Goal: Task Accomplishment & Management: Use online tool/utility

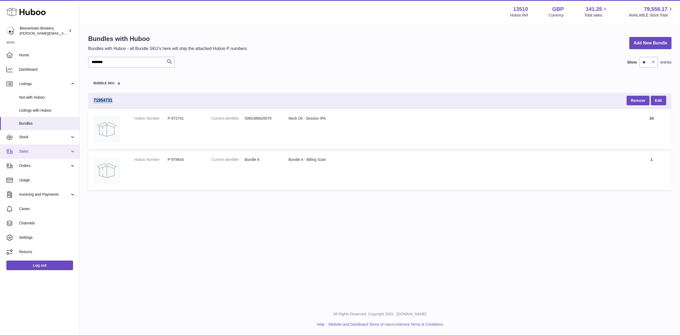
click at [41, 149] on span "Sales" at bounding box center [44, 151] width 51 height 5
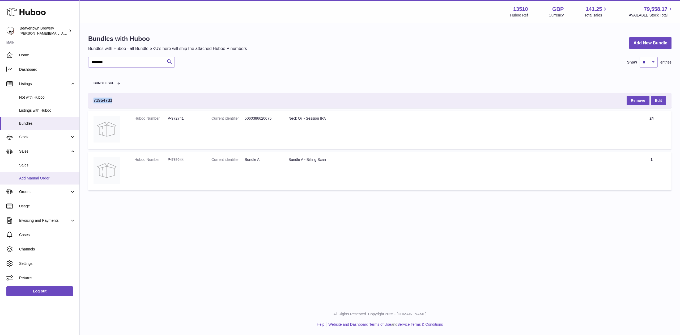
click at [48, 176] on span "Add Manual Order" at bounding box center [47, 178] width 56 height 5
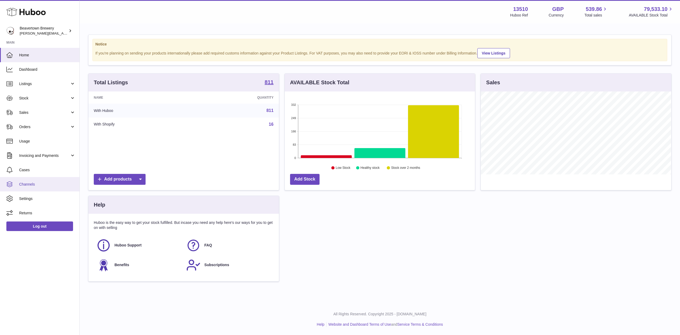
scroll to position [83, 190]
click at [30, 110] on span "Sales" at bounding box center [44, 112] width 51 height 5
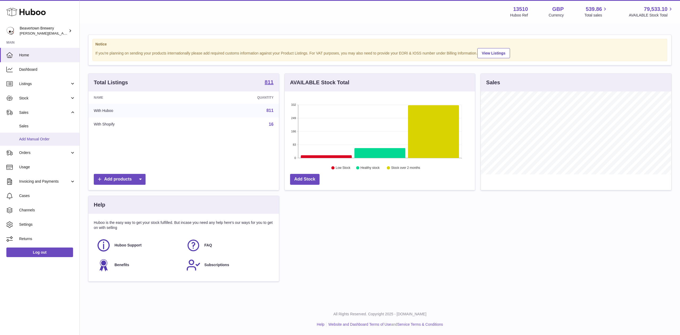
click at [40, 134] on link "Add Manual Order" at bounding box center [39, 139] width 79 height 13
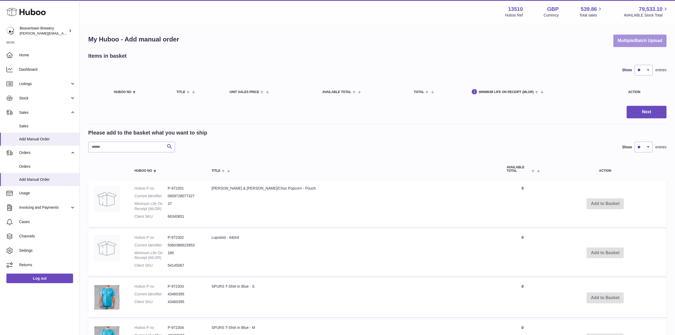
click at [613, 40] on button "Multiple/Batch Upload" at bounding box center [639, 41] width 53 height 12
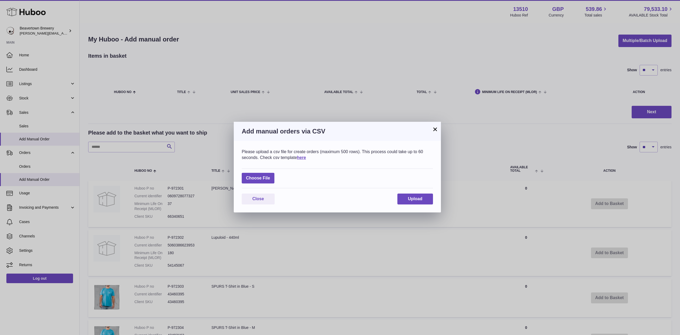
click at [275, 177] on div "Choose File" at bounding box center [337, 178] width 191 height 20
click at [268, 180] on label at bounding box center [258, 178] width 33 height 11
click at [270, 176] on input "file" at bounding box center [270, 175] width 0 height 0
type input "**********"
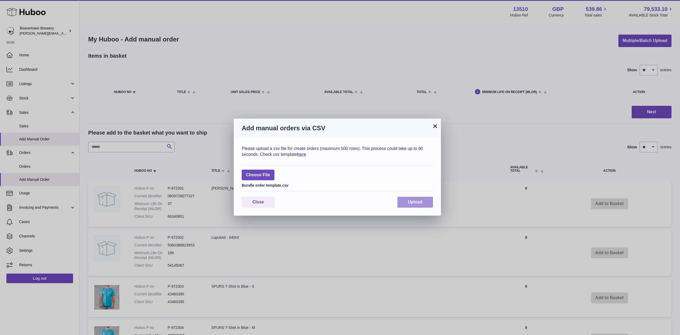
click at [425, 203] on button "Upload" at bounding box center [415, 202] width 36 height 11
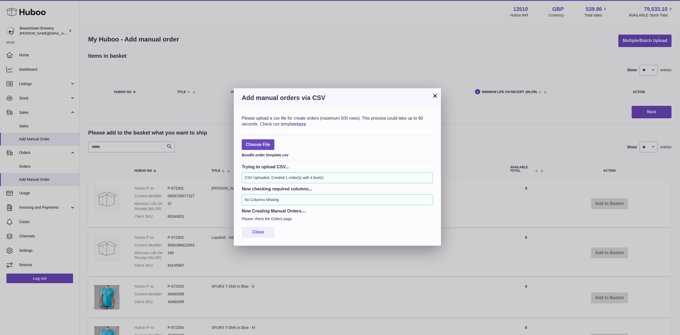
click at [435, 93] on button "×" at bounding box center [435, 95] width 6 height 6
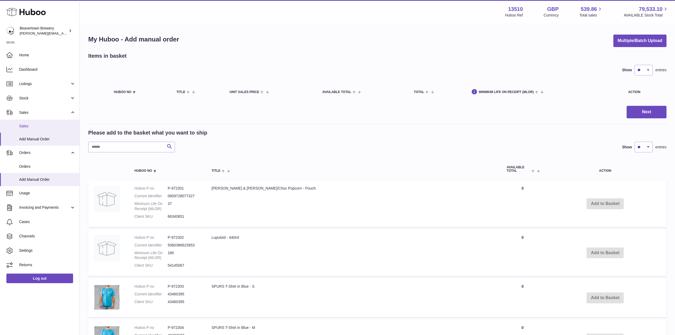
click at [29, 126] on span "Sales" at bounding box center [47, 126] width 56 height 5
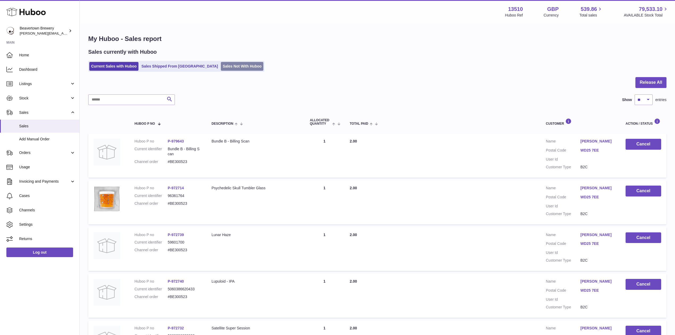
drag, startPoint x: 231, startPoint y: 71, endPoint x: 228, endPoint y: 68, distance: 4.1
click at [231, 71] on ul "Current Sales with Huboo Sales Shipped From Huboo Sales Not With Huboo" at bounding box center [176, 66] width 176 height 11
click at [228, 67] on link "Sales Not With Huboo" at bounding box center [242, 66] width 43 height 9
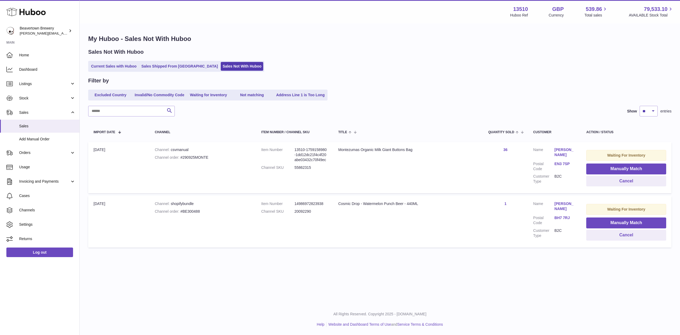
click at [168, 61] on ul "Current Sales with Huboo Sales Shipped From Huboo Sales Not With Huboo" at bounding box center [176, 66] width 176 height 11
click at [171, 63] on link "Sales Shipped From [GEOGRAPHIC_DATA]" at bounding box center [179, 66] width 80 height 9
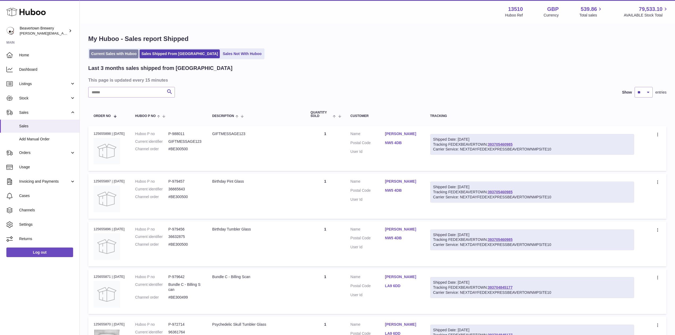
click at [115, 53] on link "Current Sales with Huboo" at bounding box center [113, 53] width 49 height 9
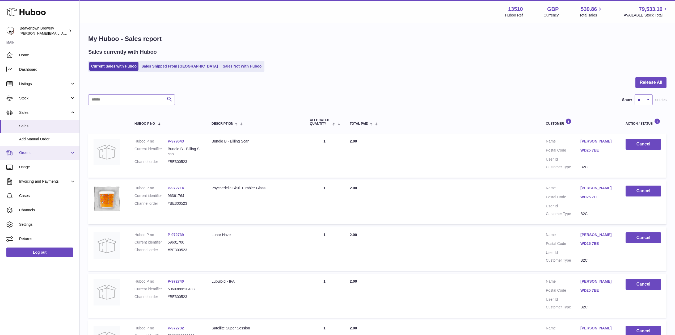
click at [39, 155] on span "Orders" at bounding box center [44, 152] width 51 height 5
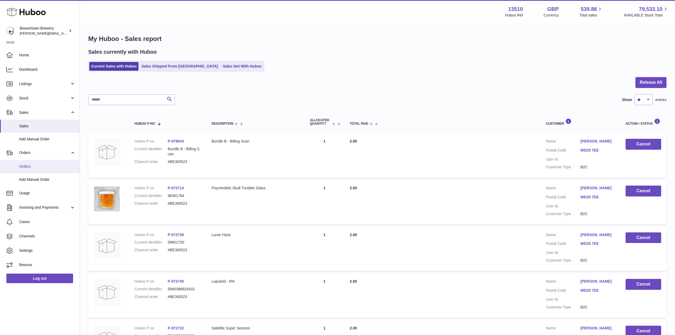
click at [38, 166] on span "Orders" at bounding box center [47, 166] width 56 height 5
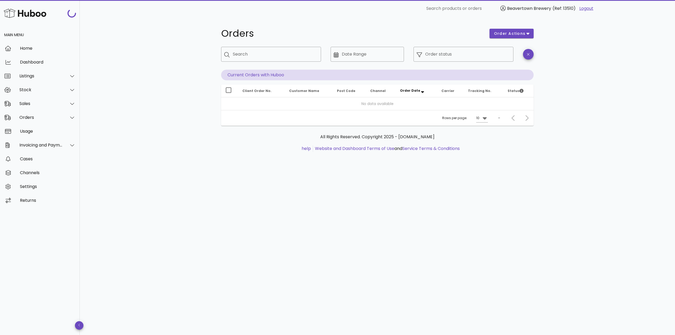
click at [240, 62] on div "​ Search" at bounding box center [271, 58] width 100 height 23
click at [240, 61] on div "Search" at bounding box center [275, 54] width 84 height 15
paste input "*****"
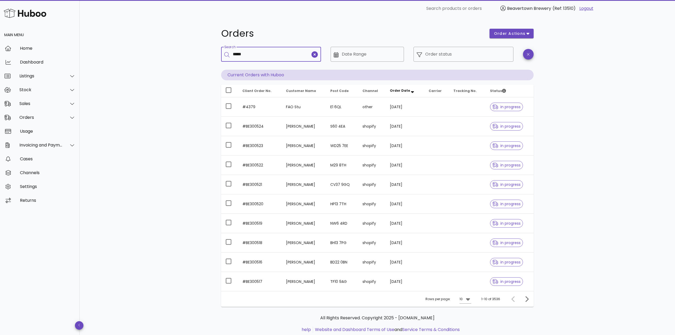
type input "*****"
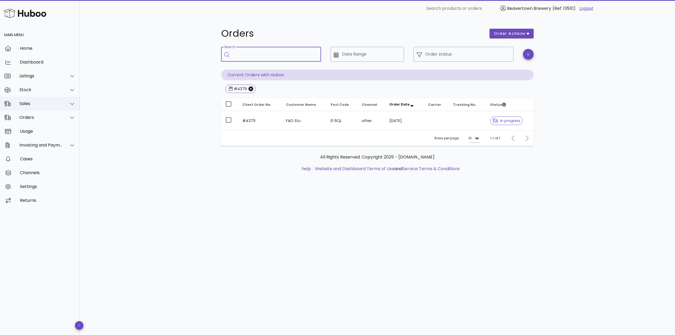
click at [29, 102] on div "Sales" at bounding box center [40, 103] width 43 height 5
click at [41, 116] on div "Sales" at bounding box center [47, 116] width 56 height 5
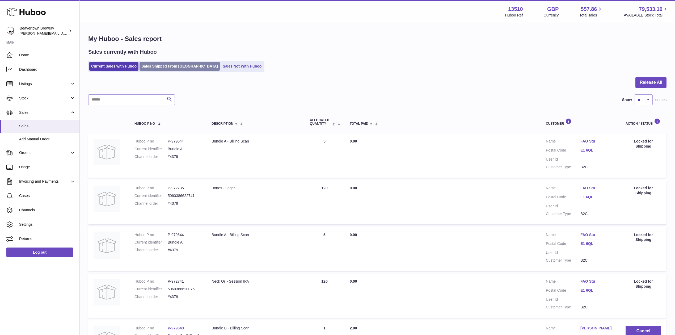
click at [152, 62] on link "Sales Shipped From [GEOGRAPHIC_DATA]" at bounding box center [179, 66] width 80 height 9
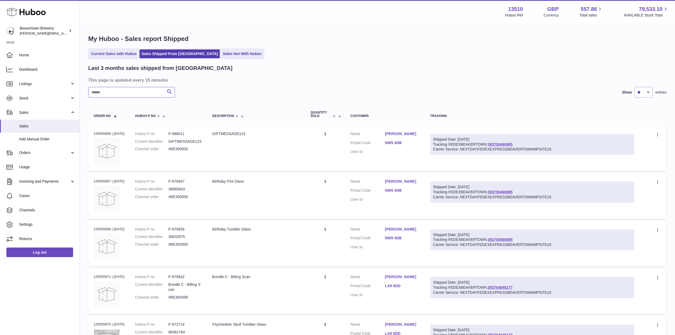
click at [134, 89] on input "text" at bounding box center [131, 92] width 87 height 11
paste input "*****"
click at [125, 86] on div "Last 3 months sales shipped from [GEOGRAPHIC_DATA] This page is updated every 1…" at bounding box center [377, 238] width 578 height 347
drag, startPoint x: 124, startPoint y: 87, endPoint x: 12, endPoint y: 77, distance: 112.0
click at [33, 83] on div "Huboo Beavertown Brewery [PERSON_NAME][EMAIL_ADDRESS][PERSON_NAME][DOMAIN_NAME]…" at bounding box center [337, 227] width 675 height 454
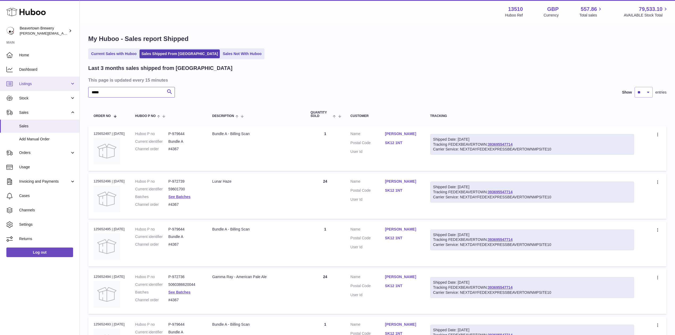
paste input "text"
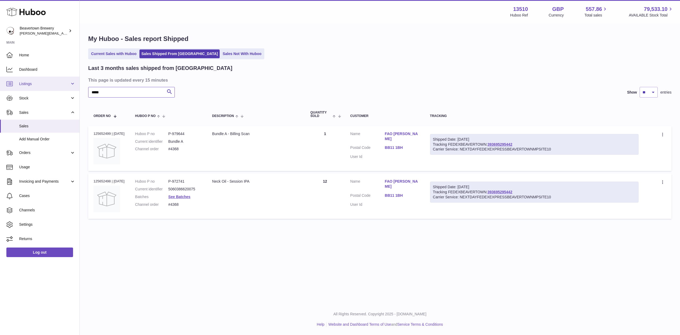
drag, startPoint x: 113, startPoint y: 91, endPoint x: 22, endPoint y: 90, distance: 90.6
click at [51, 92] on div "Huboo Beavertown Brewery Matthew.McCormack@beavertownbrewery.co.uk Main Home Da…" at bounding box center [340, 167] width 680 height 335
paste input "text"
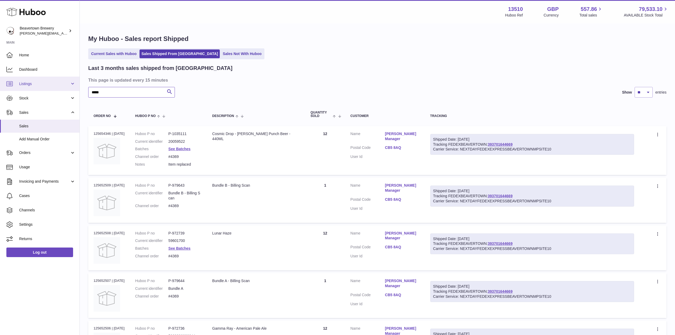
drag, startPoint x: 88, startPoint y: 91, endPoint x: 57, endPoint y: 85, distance: 31.4
click at [75, 90] on div "Huboo Beavertown Brewery Matthew.McCormack@beavertownbrewery.co.uk Main Home Da…" at bounding box center [337, 324] width 675 height 648
paste input "text"
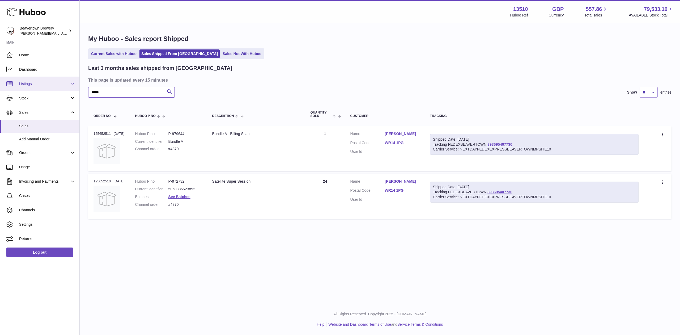
drag, startPoint x: 113, startPoint y: 89, endPoint x: 2, endPoint y: 78, distance: 111.6
click at [19, 80] on div "Huboo Beavertown Brewery Matthew.McCormack@beavertownbrewery.co.uk Main Home Da…" at bounding box center [340, 167] width 680 height 335
paste input "text"
drag, startPoint x: 124, startPoint y: 95, endPoint x: 39, endPoint y: 92, distance: 85.1
click at [40, 92] on div "Huboo Beavertown Brewery Matthew.McCormack@beavertownbrewery.co.uk Main Home Da…" at bounding box center [340, 167] width 680 height 335
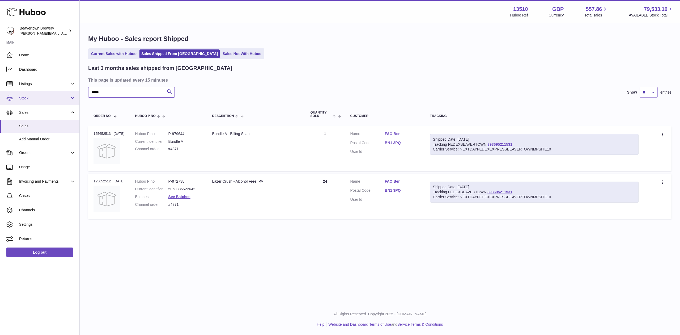
paste input "text"
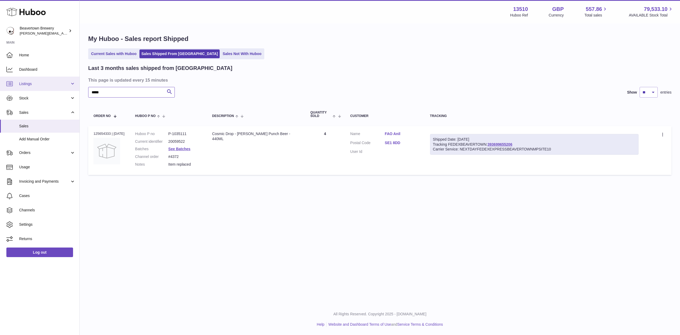
drag, startPoint x: 123, startPoint y: 93, endPoint x: 39, endPoint y: 83, distance: 84.5
click at [54, 87] on div "Huboo Beavertown Brewery Matthew.McCormack@beavertownbrewery.co.uk Main Home Da…" at bounding box center [340, 167] width 680 height 335
paste input "text"
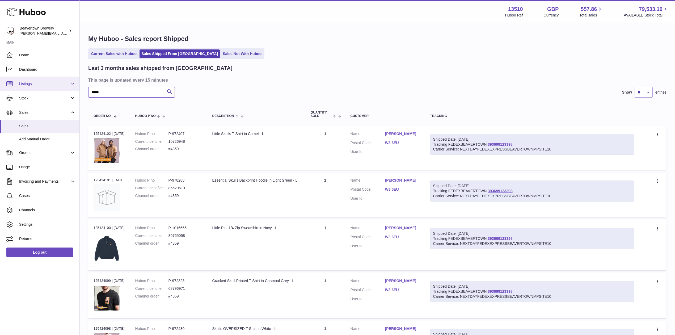
drag, startPoint x: 119, startPoint y: 95, endPoint x: 19, endPoint y: 88, distance: 99.8
click at [22, 89] on div "Huboo Beavertown Brewery Matthew.McCormack@beavertownbrewery.co.uk Main Home Da…" at bounding box center [337, 204] width 675 height 409
paste input "text"
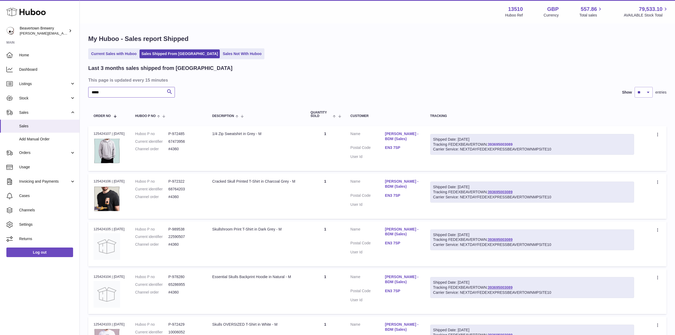
type input "*****"
click at [28, 139] on span "Add Manual Order" at bounding box center [47, 139] width 56 height 5
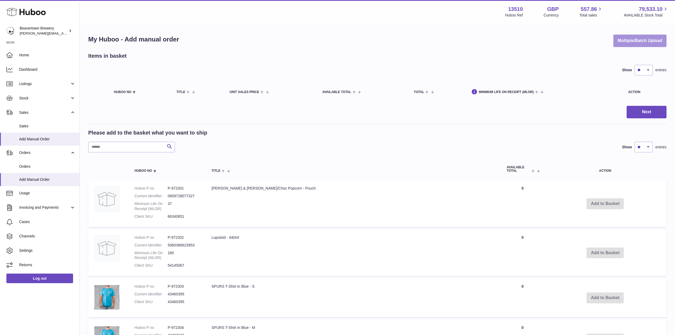
click at [613, 43] on button "Multiple/Batch Upload" at bounding box center [639, 41] width 53 height 12
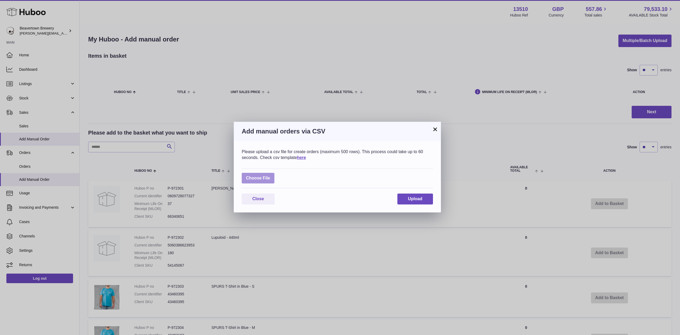
click at [265, 179] on label at bounding box center [258, 178] width 33 height 11
click at [270, 176] on input "file" at bounding box center [270, 175] width 0 height 0
type input "**********"
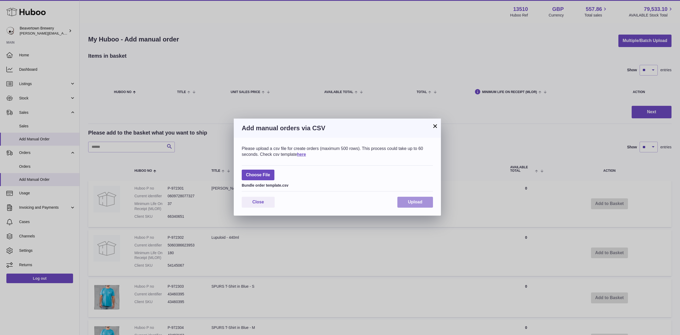
click at [428, 203] on button "Upload" at bounding box center [415, 202] width 36 height 11
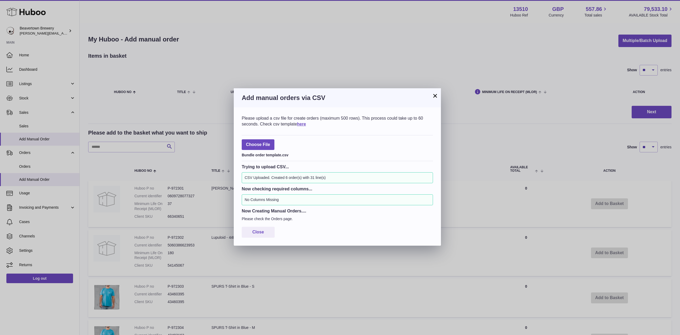
click at [434, 96] on button "×" at bounding box center [435, 95] width 6 height 6
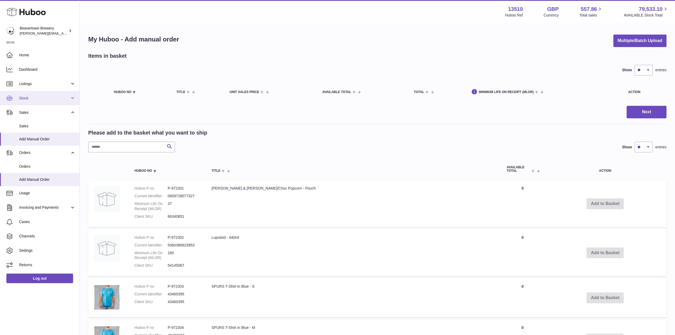
click at [39, 96] on span "Stock" at bounding box center [44, 98] width 51 height 5
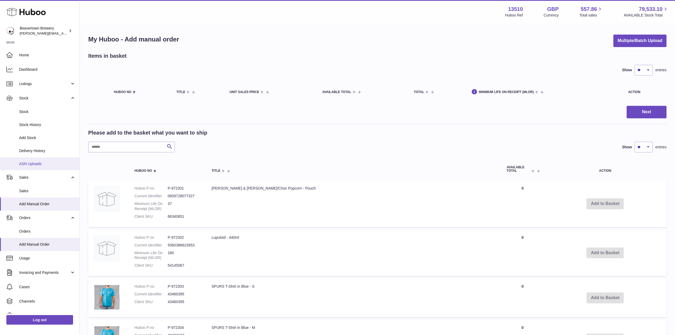
click at [34, 168] on link "ASN Uploads" at bounding box center [39, 163] width 79 height 13
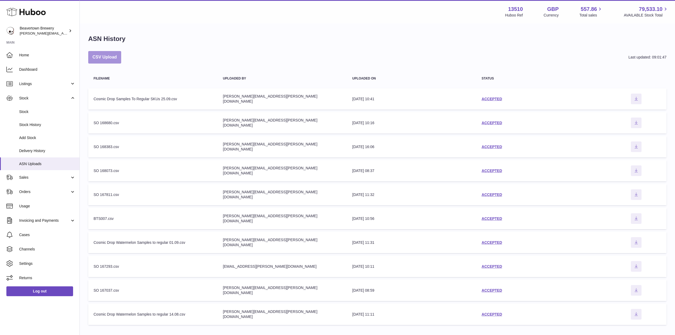
click at [96, 61] on button "CSV Upload" at bounding box center [104, 57] width 33 height 12
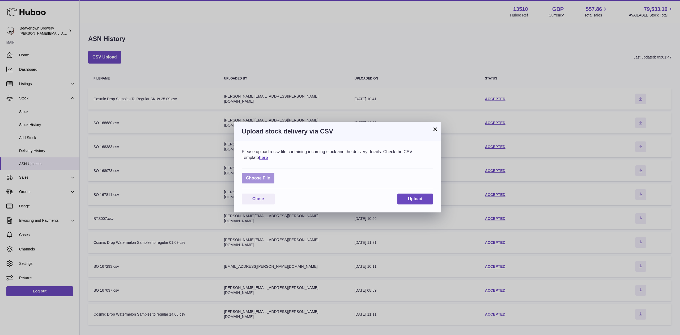
click at [253, 176] on label at bounding box center [258, 178] width 33 height 11
click at [270, 176] on input "file" at bounding box center [270, 175] width 0 height 0
type input "**********"
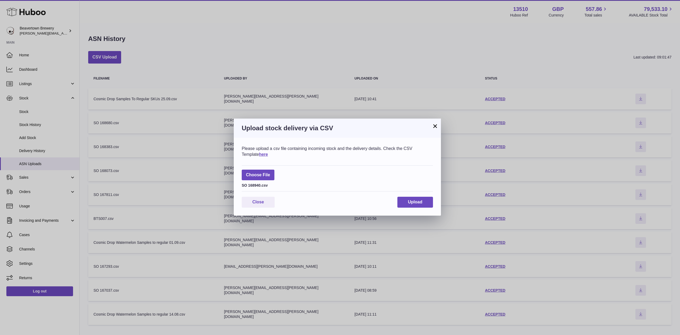
click at [404, 196] on div "Please upload a csv file containing incoming stock and the delivery details. Ch…" at bounding box center [337, 177] width 207 height 78
click at [403, 200] on button "Upload" at bounding box center [415, 202] width 36 height 11
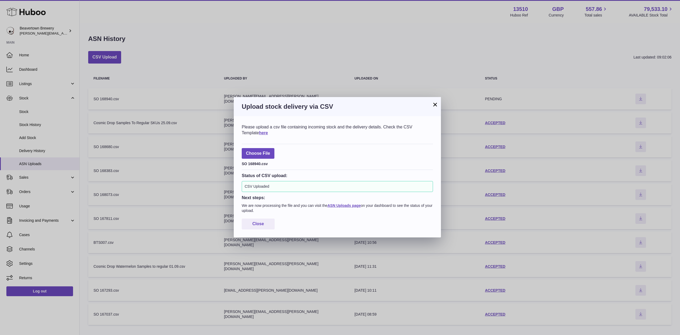
click at [432, 103] on button "×" at bounding box center [435, 104] width 6 height 6
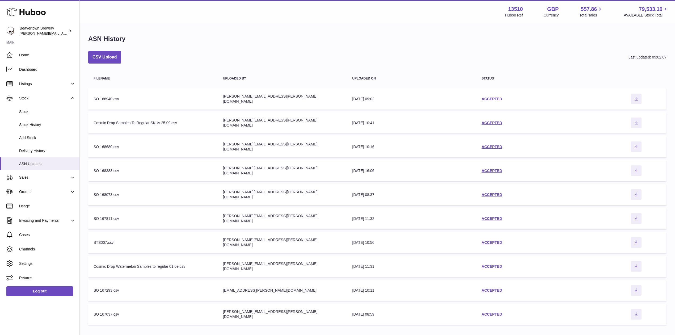
click at [487, 97] on link "ACCEPTED" at bounding box center [491, 99] width 20 height 4
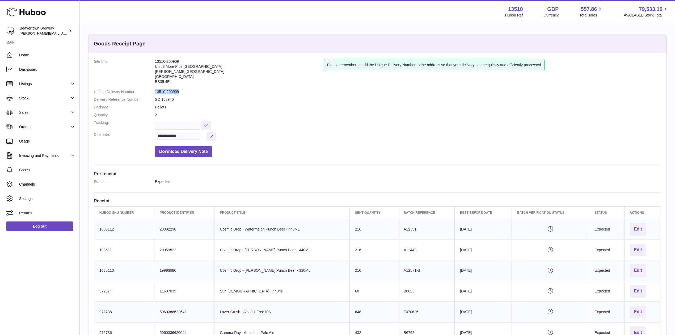
drag, startPoint x: 183, startPoint y: 88, endPoint x: 154, endPoint y: 93, distance: 29.6
click at [154, 93] on dl "**********" at bounding box center [377, 109] width 567 height 101
copy dl "13510-200909"
click at [48, 87] on link "Listings" at bounding box center [39, 84] width 79 height 14
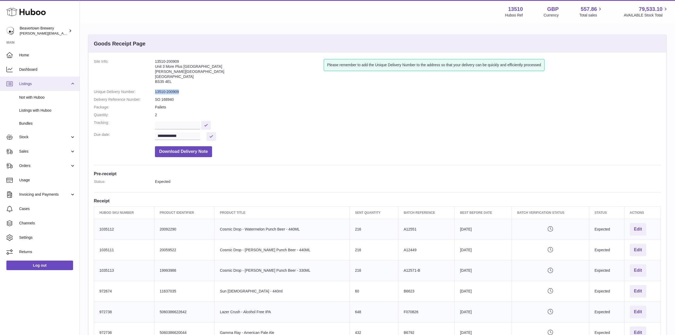
click at [40, 84] on span "Listings" at bounding box center [44, 83] width 51 height 5
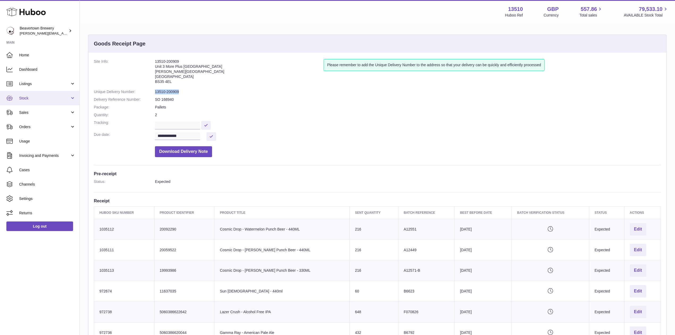
click at [39, 97] on span "Stock" at bounding box center [44, 98] width 51 height 5
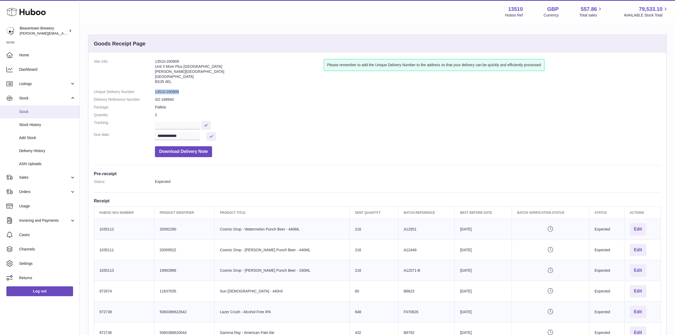
click at [38, 113] on span "Stock" at bounding box center [47, 111] width 56 height 5
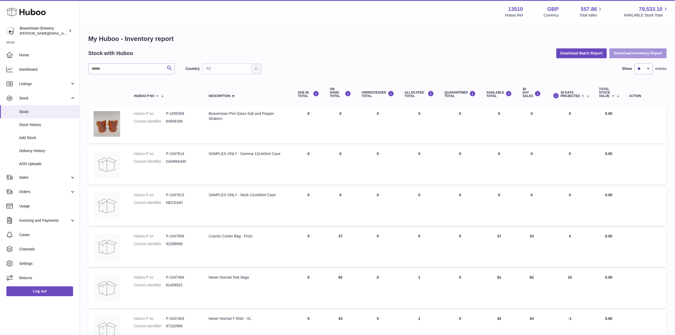
click button "Download Inventory Report"
click button "Download Batch Report"
click span "Dashboard"
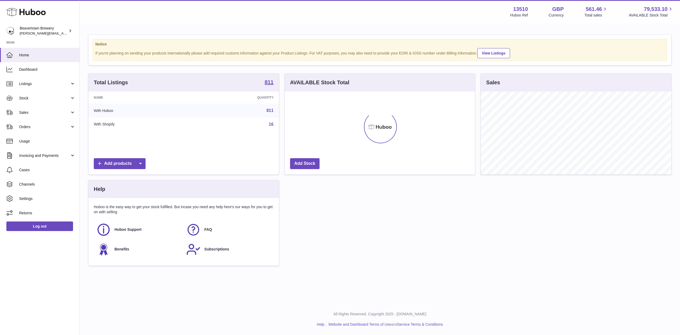
scroll to position [83, 190]
click at [32, 70] on span "Dashboard" at bounding box center [47, 69] width 56 height 5
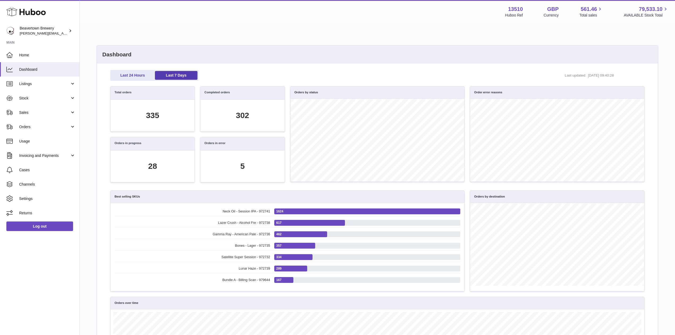
scroll to position [61, 528]
drag, startPoint x: 146, startPoint y: 116, endPoint x: 172, endPoint y: 117, distance: 25.5
click at [172, 117] on div "335" at bounding box center [153, 116] width 84 height 32
click at [137, 71] on link "Last 24 Hours" at bounding box center [132, 75] width 43 height 9
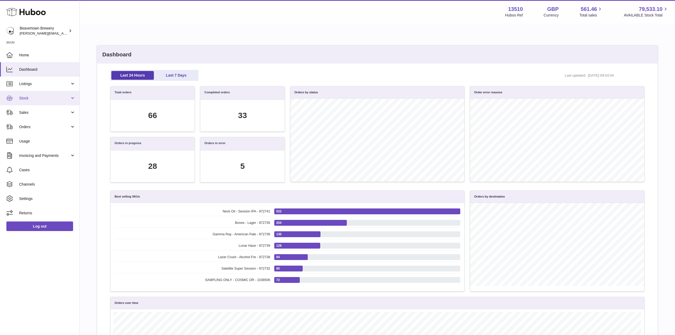
scroll to position [0, 0]
click at [29, 109] on link "Sales" at bounding box center [39, 112] width 79 height 14
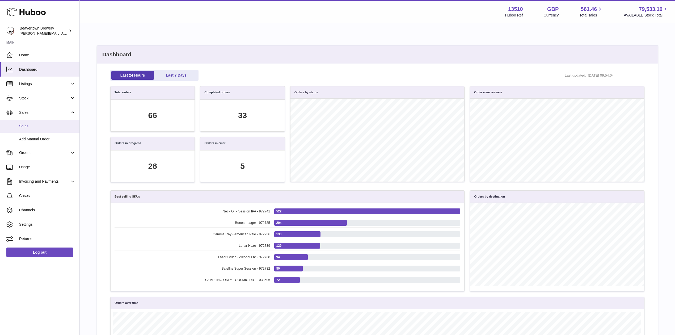
click at [33, 126] on span "Sales" at bounding box center [47, 126] width 56 height 5
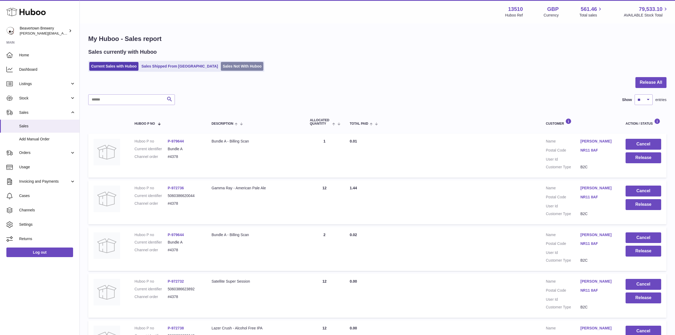
click at [221, 67] on link "Sales Not With Huboo" at bounding box center [242, 66] width 43 height 9
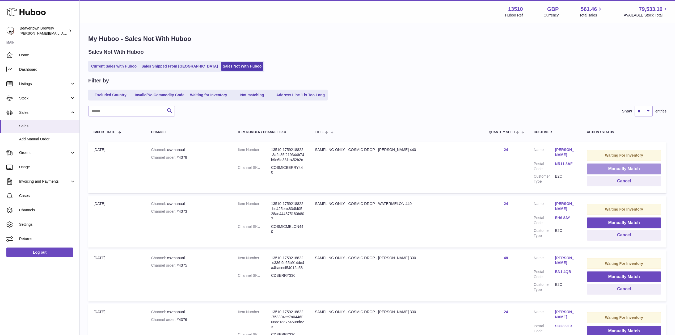
click at [594, 166] on button "Manually Match" at bounding box center [624, 168] width 74 height 11
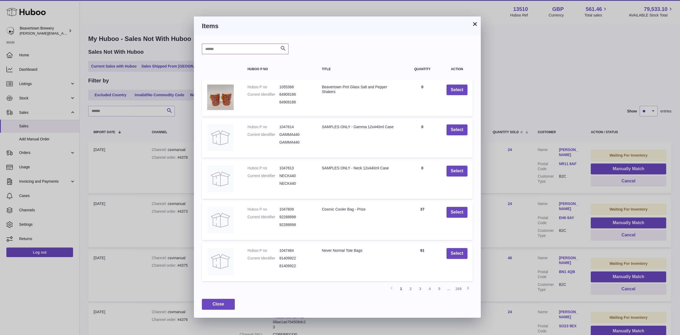
click at [241, 51] on input "text" at bounding box center [245, 49] width 87 height 11
type input "*****"
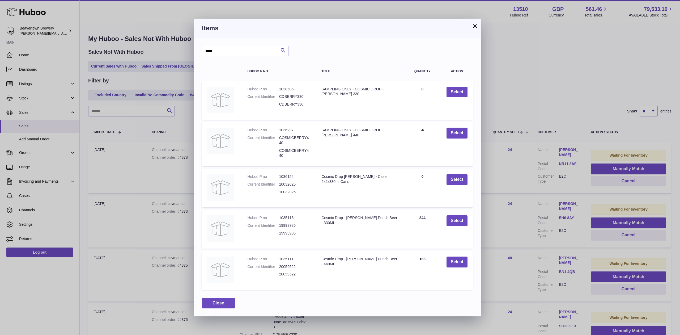
click at [472, 28] on button "×" at bounding box center [475, 26] width 6 height 6
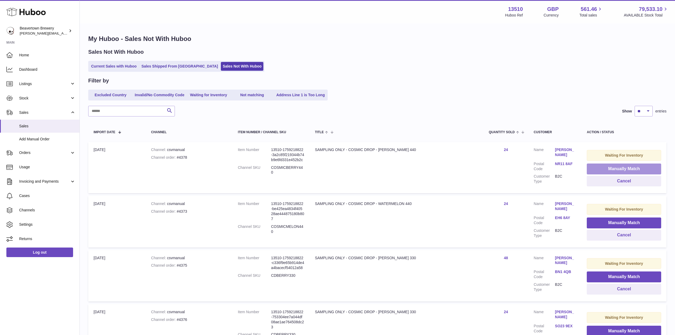
click at [614, 166] on button "Manually Match" at bounding box center [624, 168] width 74 height 11
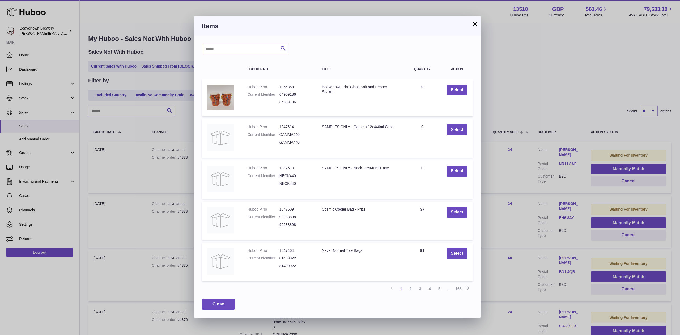
click at [245, 46] on input "text" at bounding box center [245, 49] width 87 height 11
type input "*****"
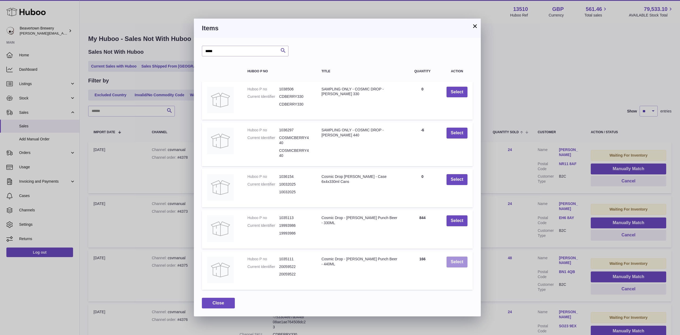
click at [449, 261] on button "Select" at bounding box center [457, 261] width 21 height 11
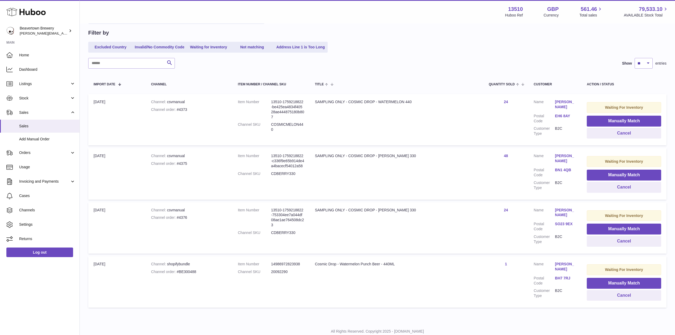
scroll to position [64, 0]
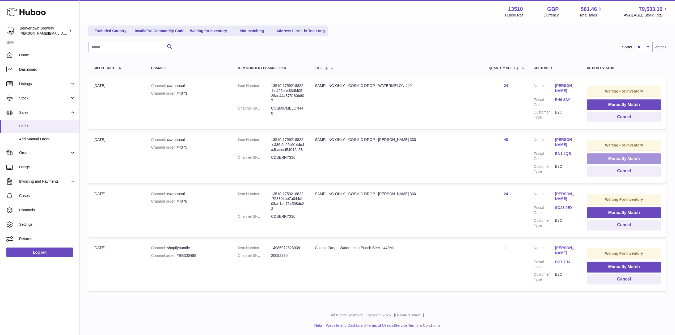
click at [598, 158] on button "Manually Match" at bounding box center [624, 158] width 74 height 11
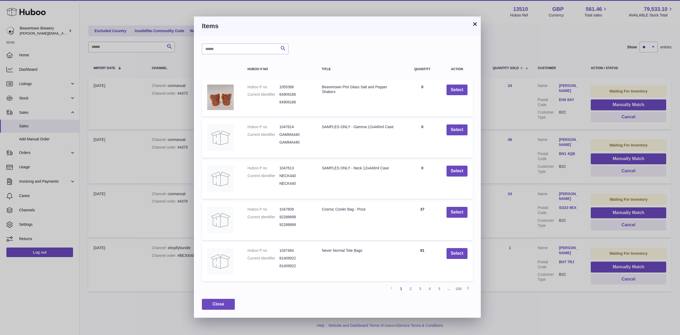
click at [234, 59] on div "Search Huboo P no Title Quantity Action Huboo P no 1055368 Current Identifier 6…" at bounding box center [337, 177] width 287 height 282
click at [234, 53] on input "text" at bounding box center [245, 49] width 87 height 11
type input "*****"
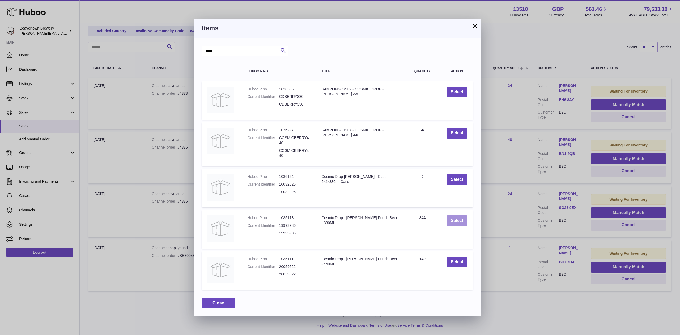
click at [452, 223] on button "Select" at bounding box center [457, 220] width 21 height 11
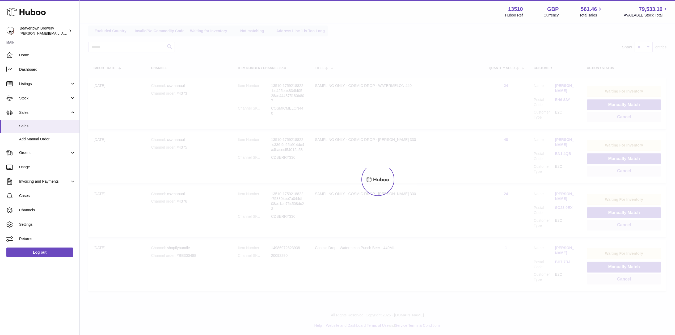
scroll to position [10, 0]
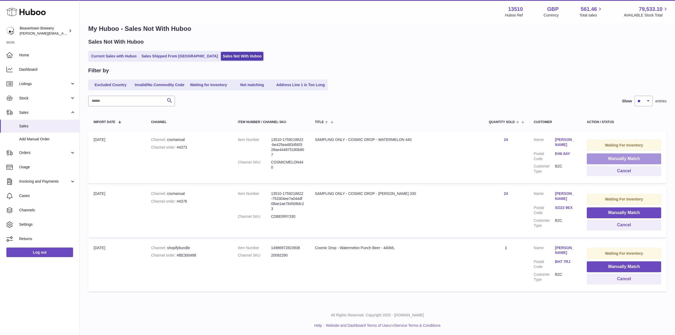
click at [600, 160] on button "Manually Match" at bounding box center [624, 158] width 74 height 11
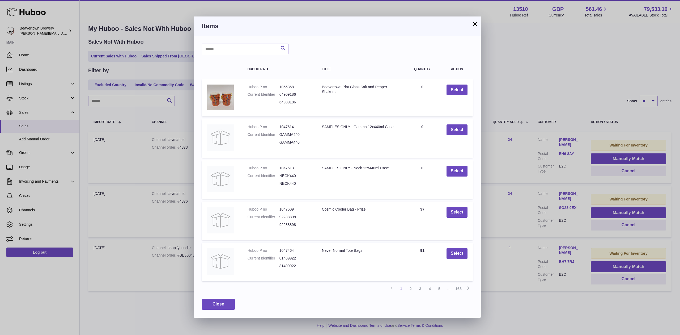
click at [262, 56] on div "Search Huboo P no Title Quantity Action Huboo P no 1055368 Current Identifier 6…" at bounding box center [337, 177] width 287 height 282
click at [256, 49] on input "text" at bounding box center [245, 49] width 87 height 11
type input "**********"
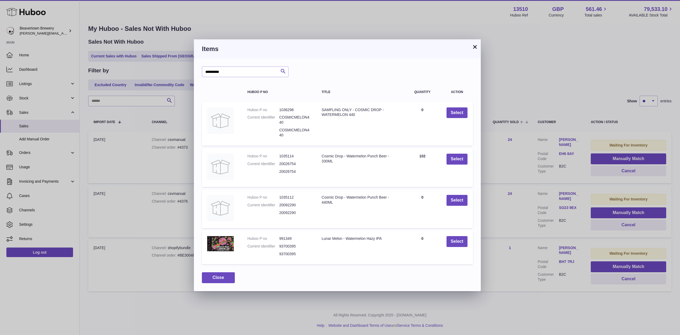
click at [475, 46] on button "×" at bounding box center [475, 47] width 6 height 6
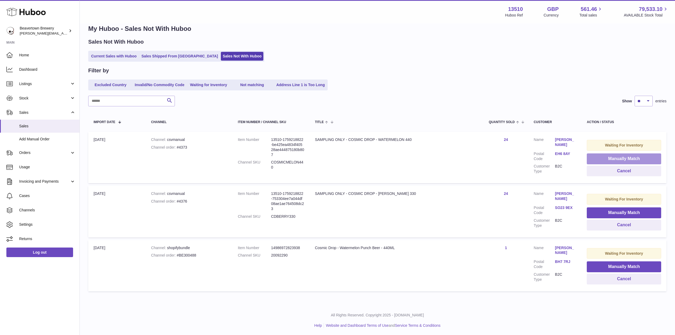
click at [594, 157] on button "Manually Match" at bounding box center [624, 158] width 74 height 11
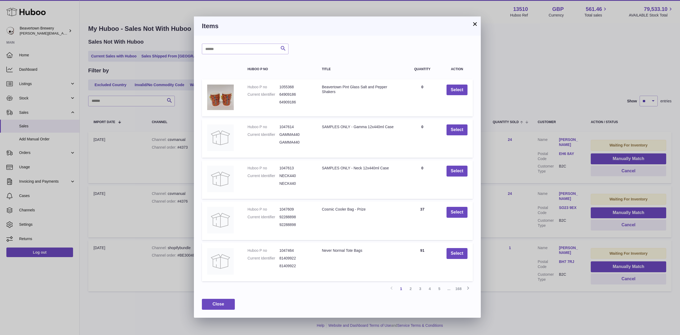
click at [470, 27] on h3 "Items" at bounding box center [337, 26] width 271 height 9
click at [471, 27] on h3 "Items" at bounding box center [337, 26] width 271 height 9
click at [476, 24] on button "×" at bounding box center [475, 24] width 6 height 6
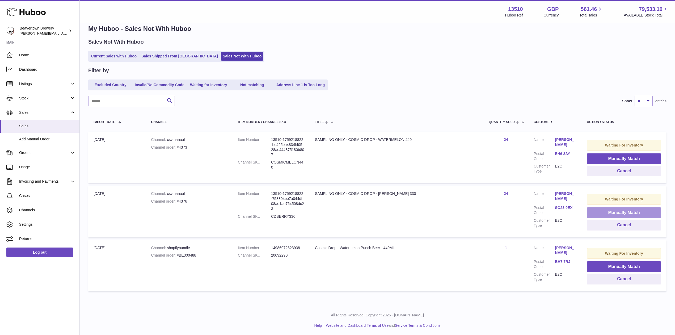
click at [615, 210] on button "Manually Match" at bounding box center [624, 212] width 74 height 11
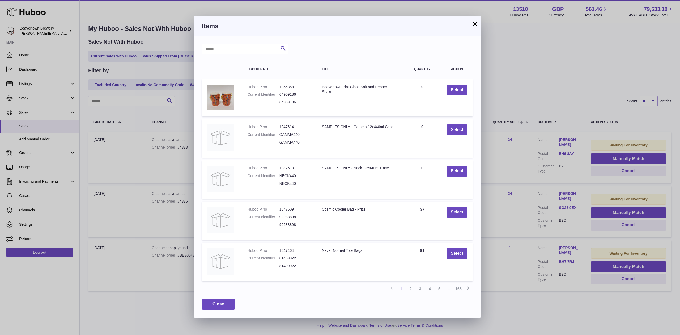
click at [237, 46] on input "text" at bounding box center [245, 49] width 87 height 11
type input "*****"
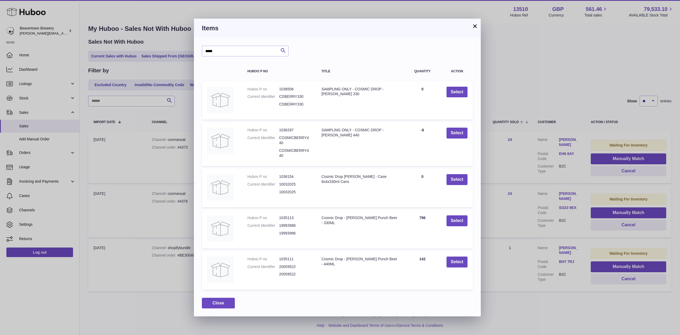
click at [455, 228] on td "Select" at bounding box center [457, 229] width 32 height 39
click at [455, 225] on button "Select" at bounding box center [457, 220] width 21 height 11
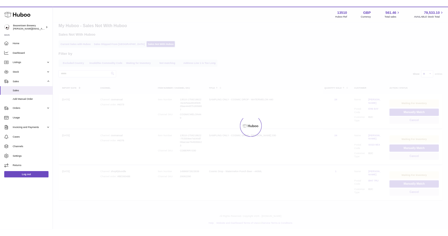
scroll to position [0, 0]
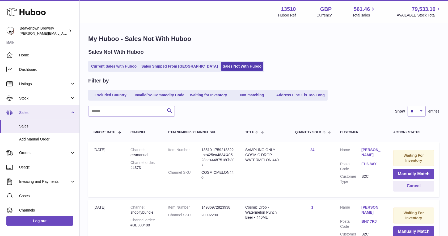
click at [26, 106] on link "Sales" at bounding box center [39, 112] width 79 height 14
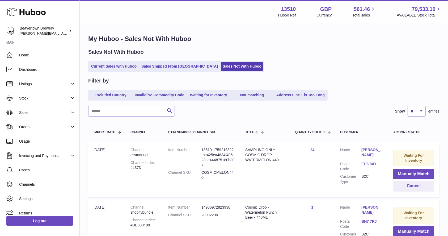
click at [174, 56] on div "Sales Not With Huboo Current Sales with Huboo Sales Shipped From Huboo Sales No…" at bounding box center [263, 59] width 351 height 23
click at [166, 67] on link "Sales Shipped From [GEOGRAPHIC_DATA]" at bounding box center [179, 66] width 80 height 9
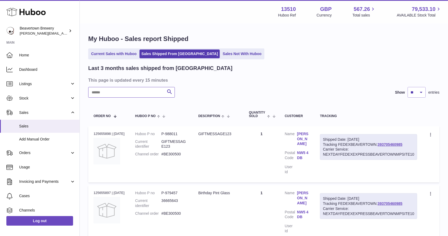
click at [139, 93] on input "text" at bounding box center [131, 92] width 87 height 11
paste input "*****"
type input "*****"
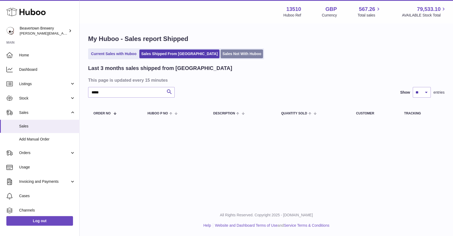
click at [221, 52] on link "Sales Not With Huboo" at bounding box center [242, 53] width 43 height 9
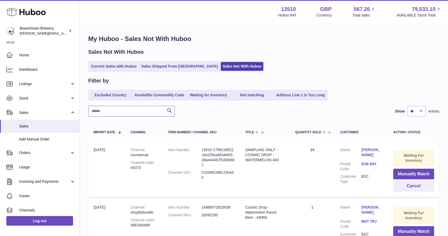
click at [121, 116] on input "text" at bounding box center [131, 111] width 87 height 11
paste input "*****"
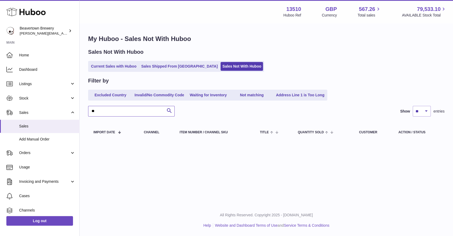
type input "*"
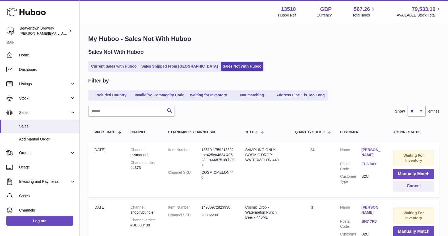
click at [99, 58] on div "Sales Not With Huboo Current Sales with Huboo Sales Shipped From [GEOGRAPHIC_DA…" at bounding box center [263, 59] width 351 height 23
click at [145, 63] on link "Sales Shipped From [GEOGRAPHIC_DATA]" at bounding box center [179, 66] width 80 height 9
